Goal: Find specific page/section: Find specific page/section

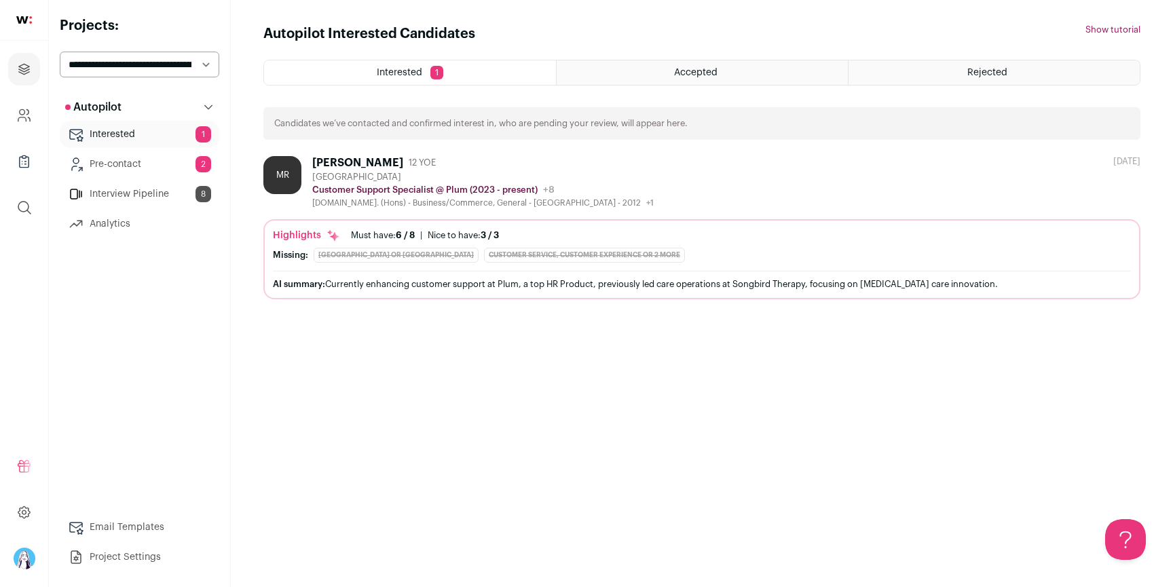
click at [658, 79] on div "Accepted" at bounding box center [701, 72] width 291 height 24
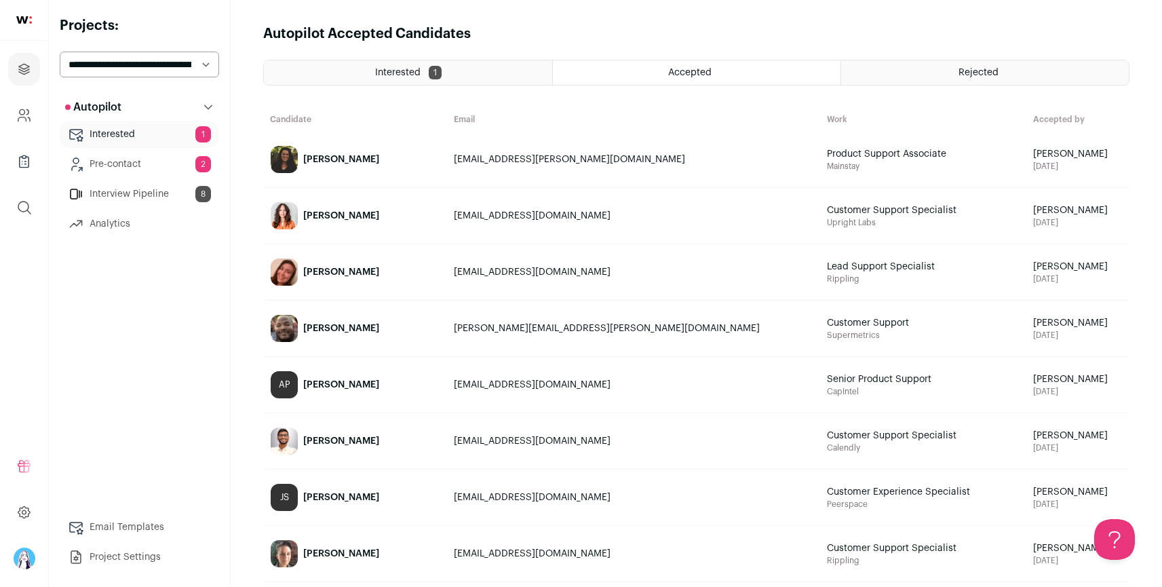
click at [394, 80] on div "Interested 1" at bounding box center [408, 72] width 288 height 24
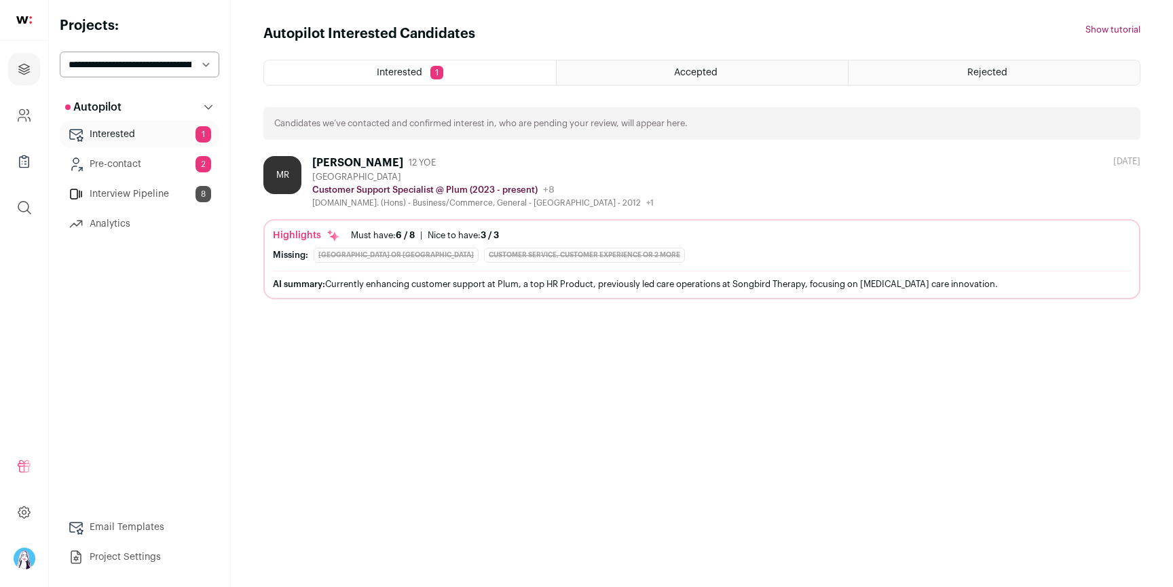
click at [613, 79] on div "Accepted" at bounding box center [701, 72] width 291 height 24
